Goal: Check status

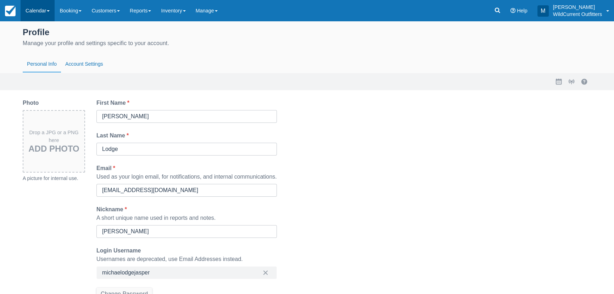
click at [46, 12] on link "Calendar" at bounding box center [38, 10] width 34 height 21
click at [34, 25] on link "Booking" at bounding box center [49, 30] width 56 height 15
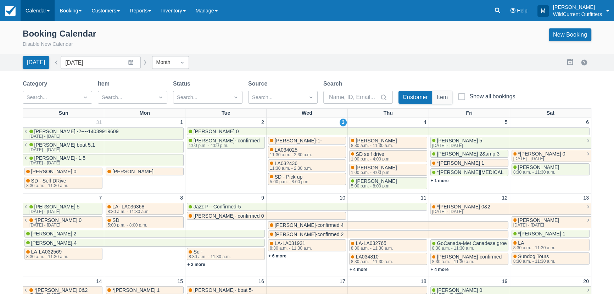
click at [35, 11] on link "Calendar" at bounding box center [38, 10] width 34 height 21
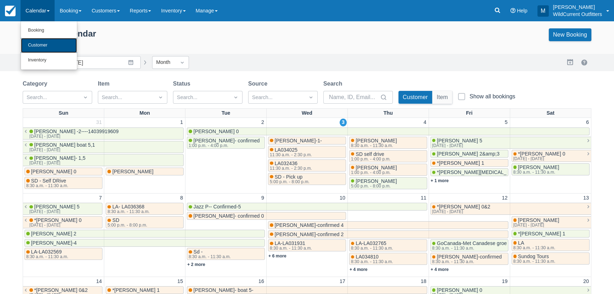
click at [56, 47] on link "Customer" at bounding box center [49, 45] width 56 height 15
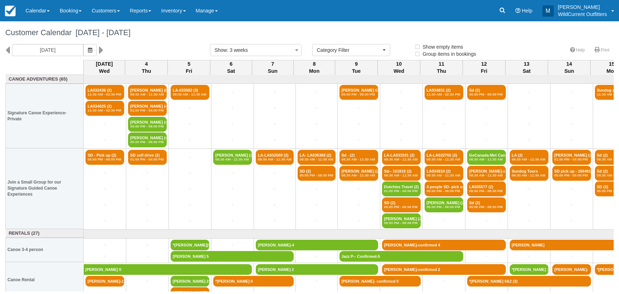
select select
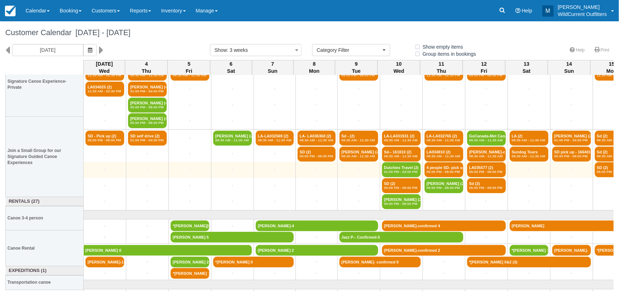
scroll to position [36, 0]
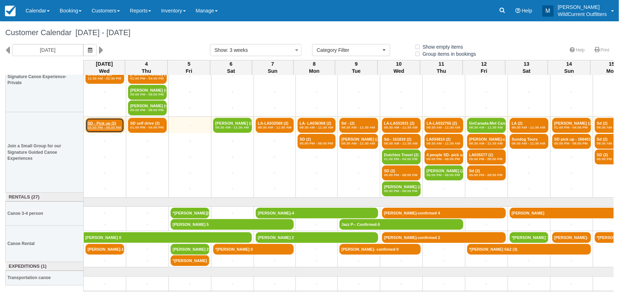
click at [110, 125] on em "05:00 PM - 08:00 PM" at bounding box center [105, 127] width 34 height 4
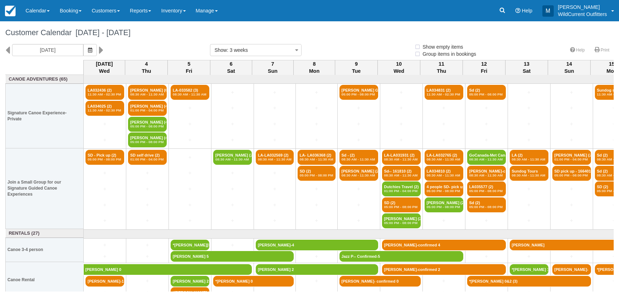
select select
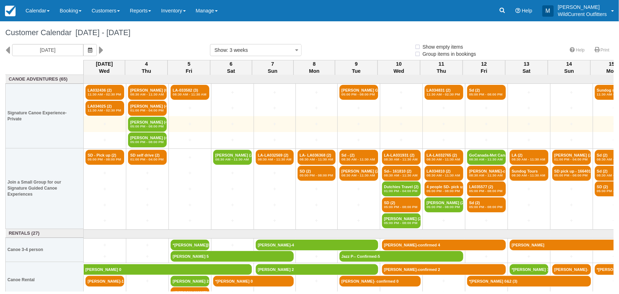
select select
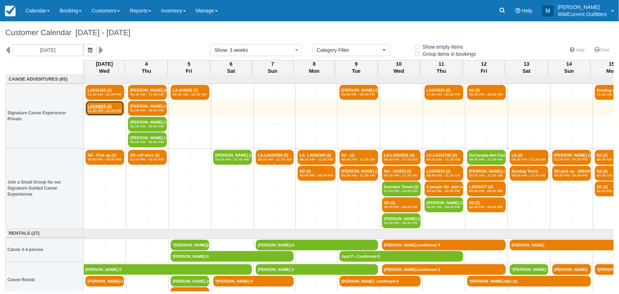
click at [106, 102] on link "LA034025 (2) 11:30 AM - 02:30 PM" at bounding box center [104, 108] width 39 height 15
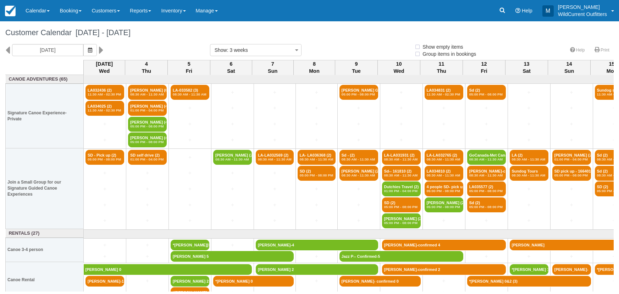
select select
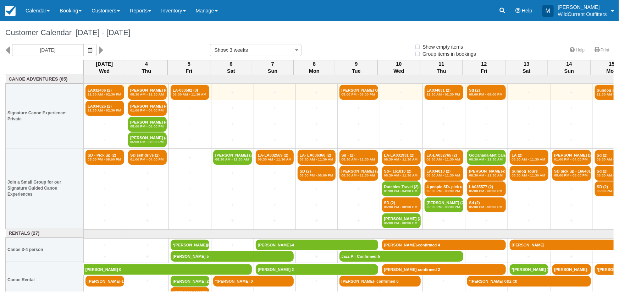
select select
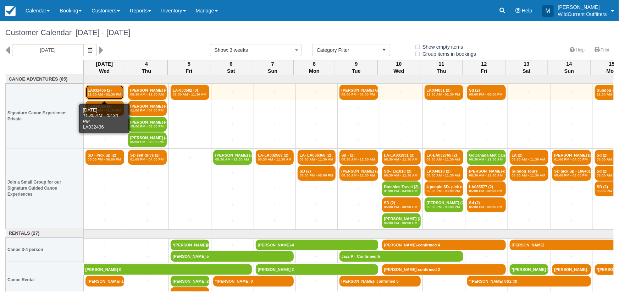
click at [108, 90] on link "LA032436 (2) 11:30 AM - 02:30 PM" at bounding box center [104, 92] width 39 height 15
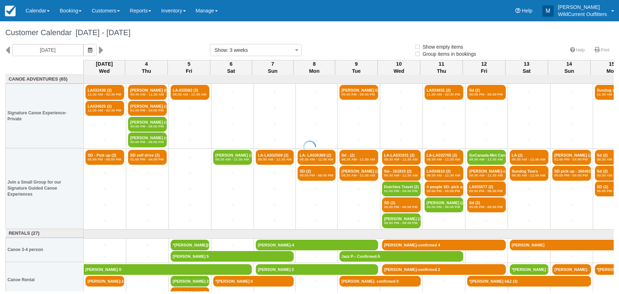
select select
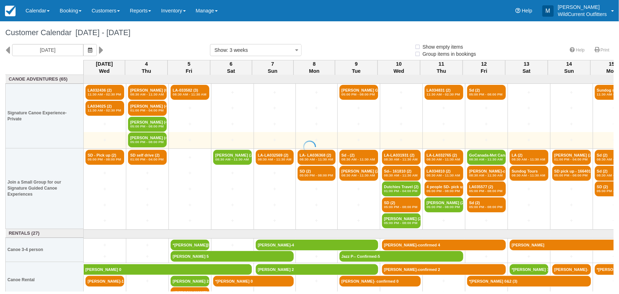
select select
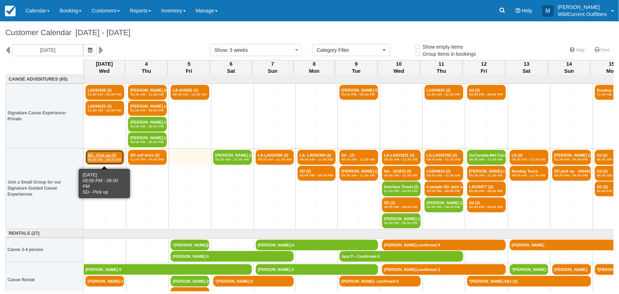
click at [104, 154] on link "SD - Pick up (2) 05:00 PM - 08:00 PM" at bounding box center [104, 157] width 39 height 15
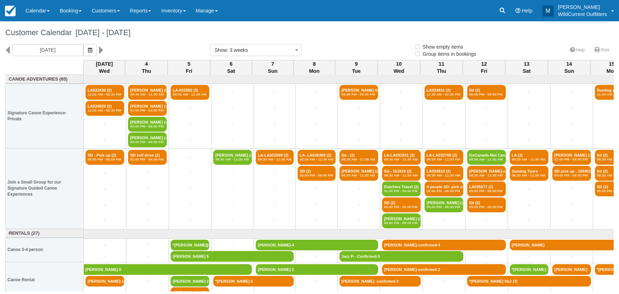
select select
